Goal: Navigation & Orientation: Find specific page/section

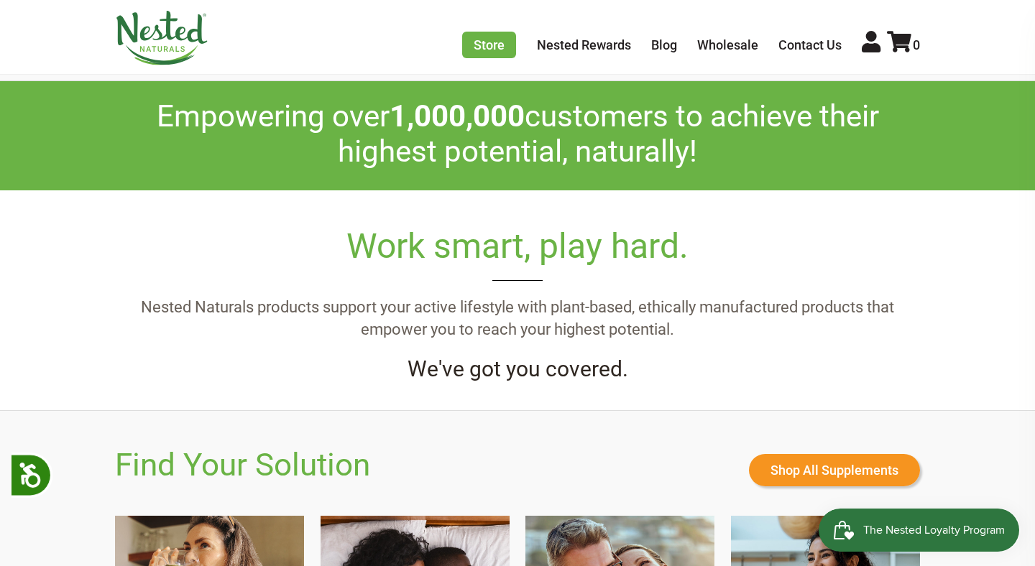
scroll to position [823, 0]
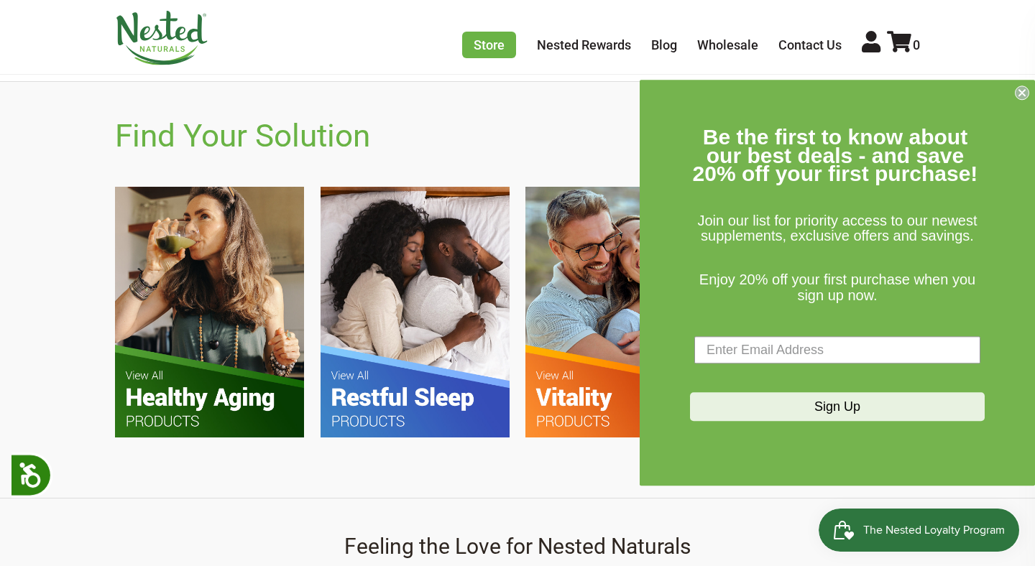
click at [1019, 87] on circle "Close dialog" at bounding box center [1022, 93] width 14 height 14
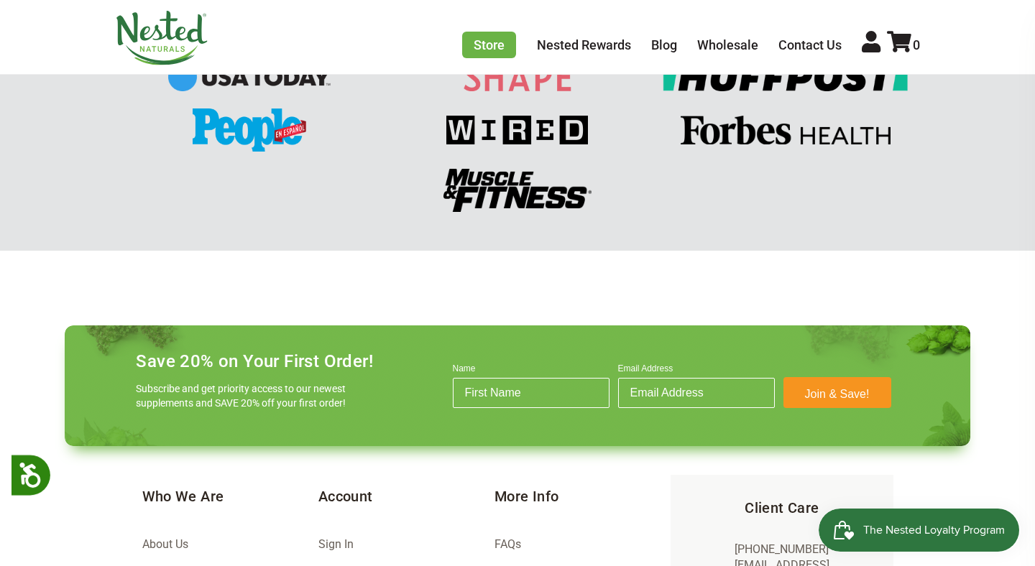
scroll to position [2011, 0]
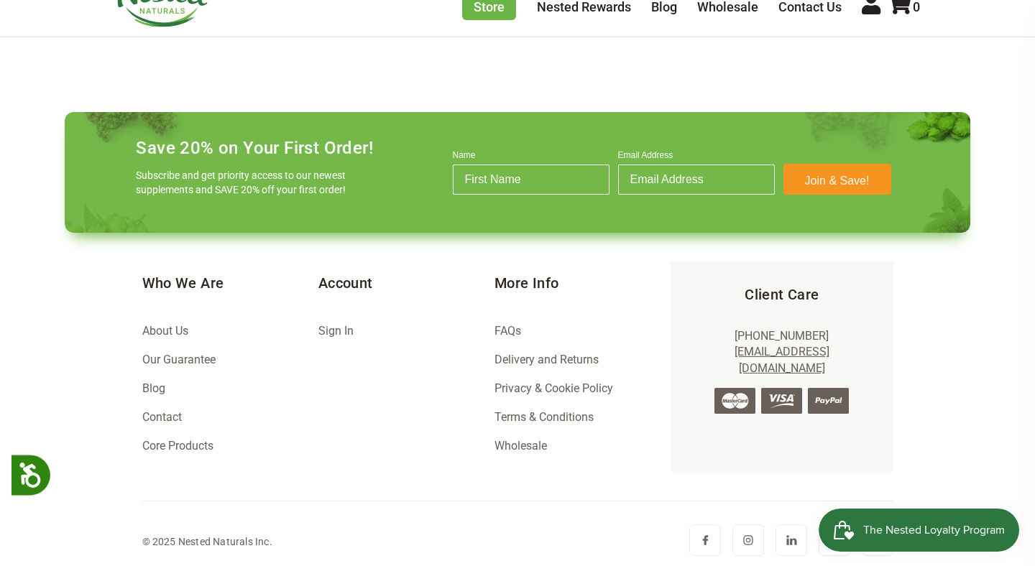
click at [181, 331] on link "About Us" at bounding box center [165, 331] width 46 height 14
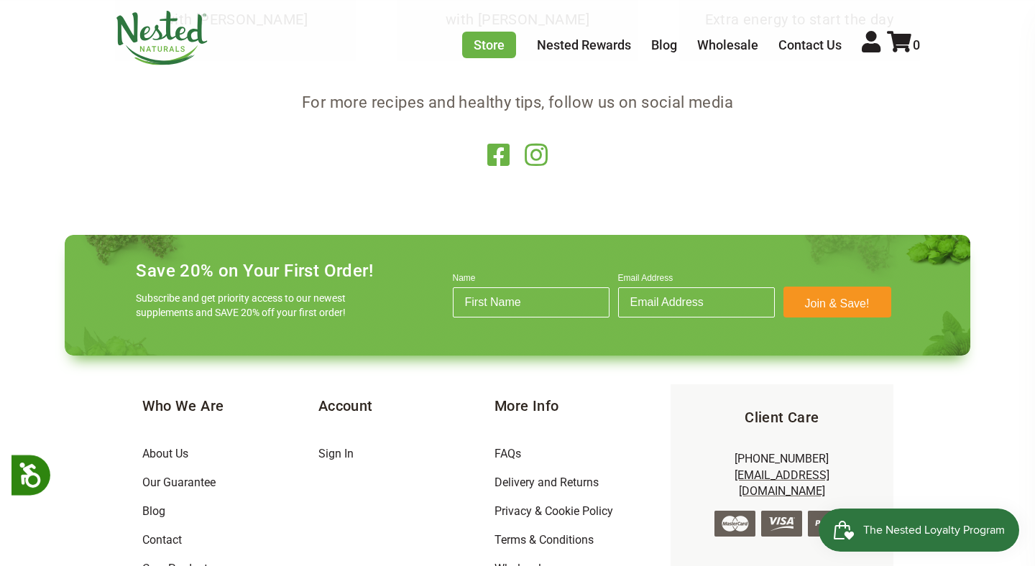
scroll to position [2726, 0]
